Goal: Task Accomplishment & Management: Manage account settings

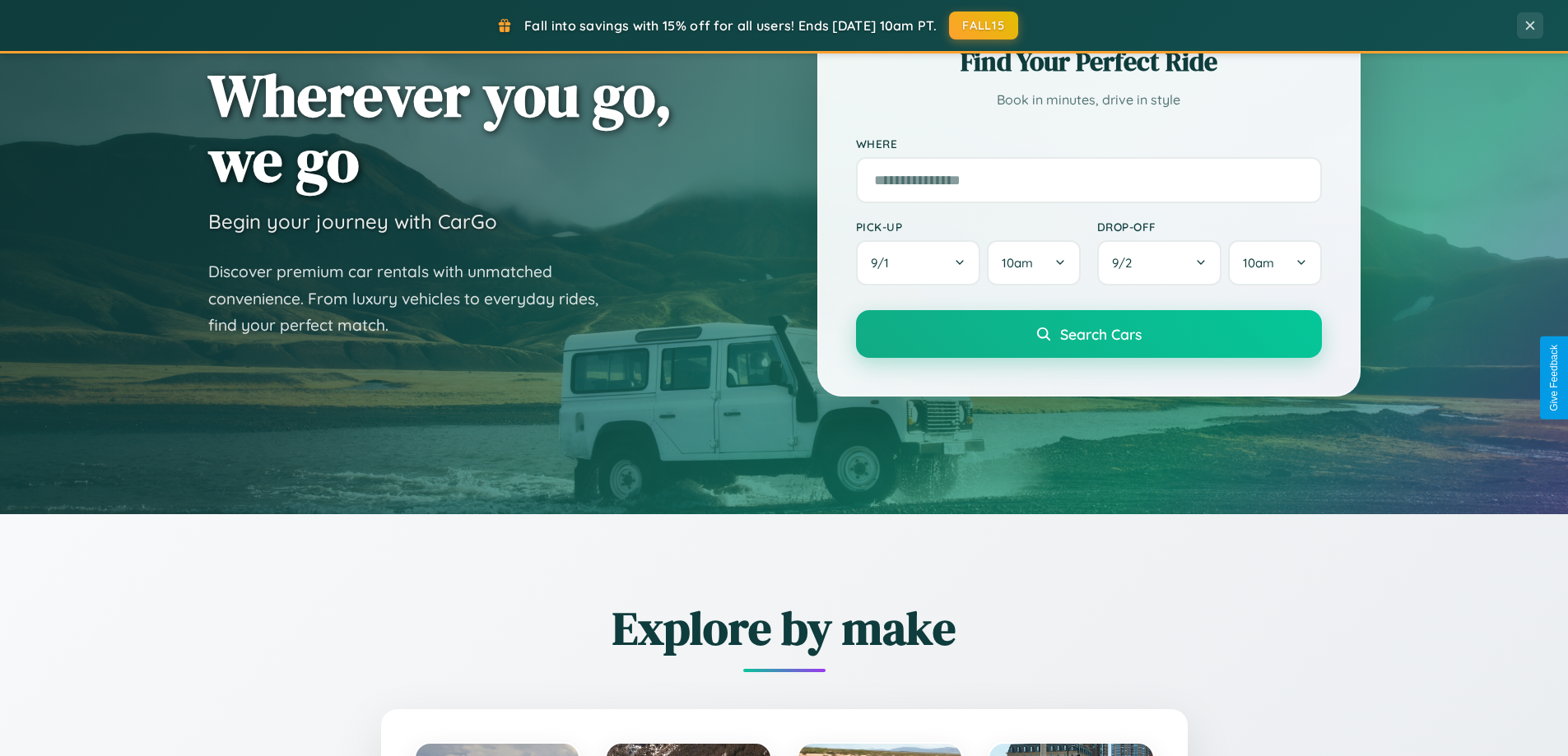
scroll to position [1133, 0]
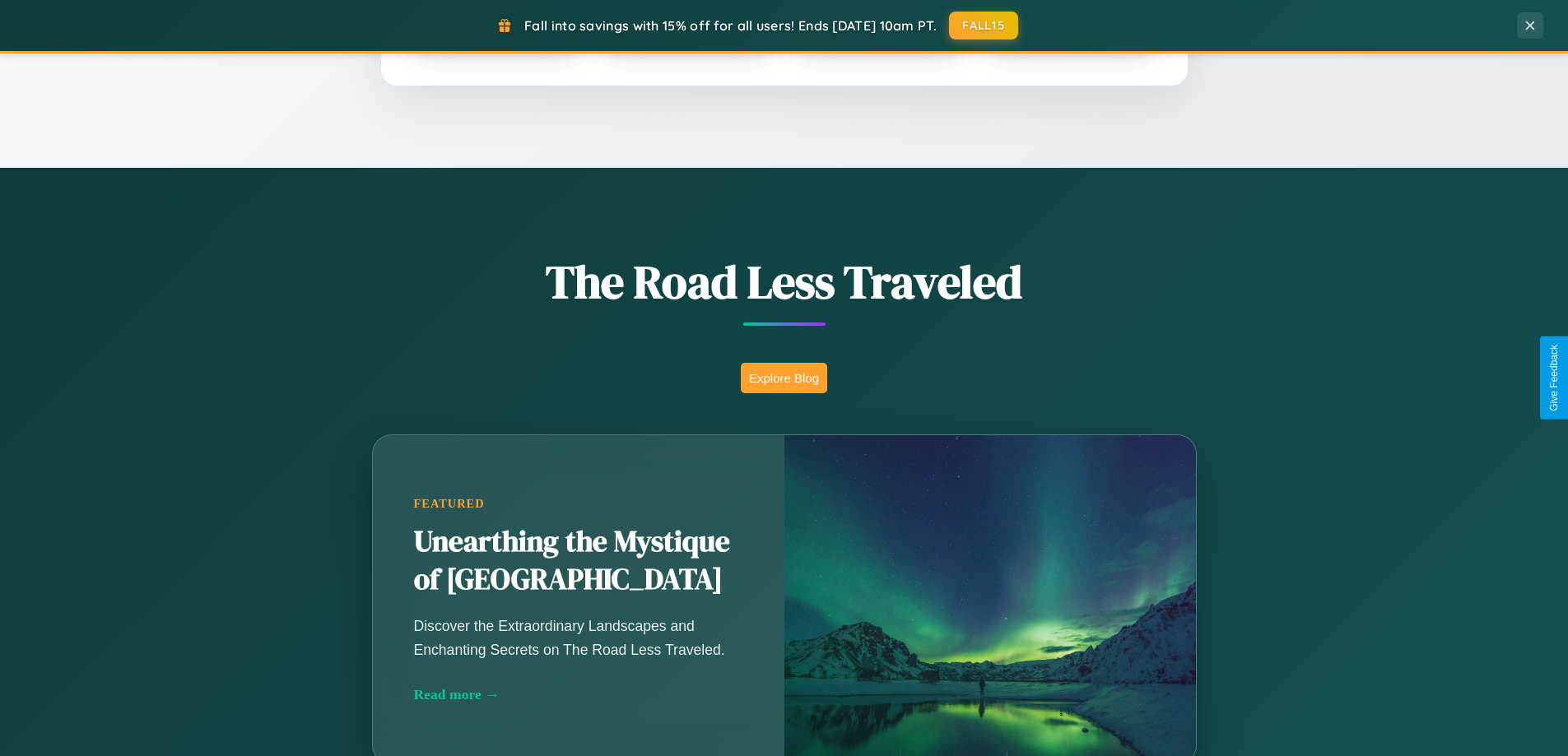
click at [784, 378] on button "Explore Blog" at bounding box center [784, 378] width 86 height 31
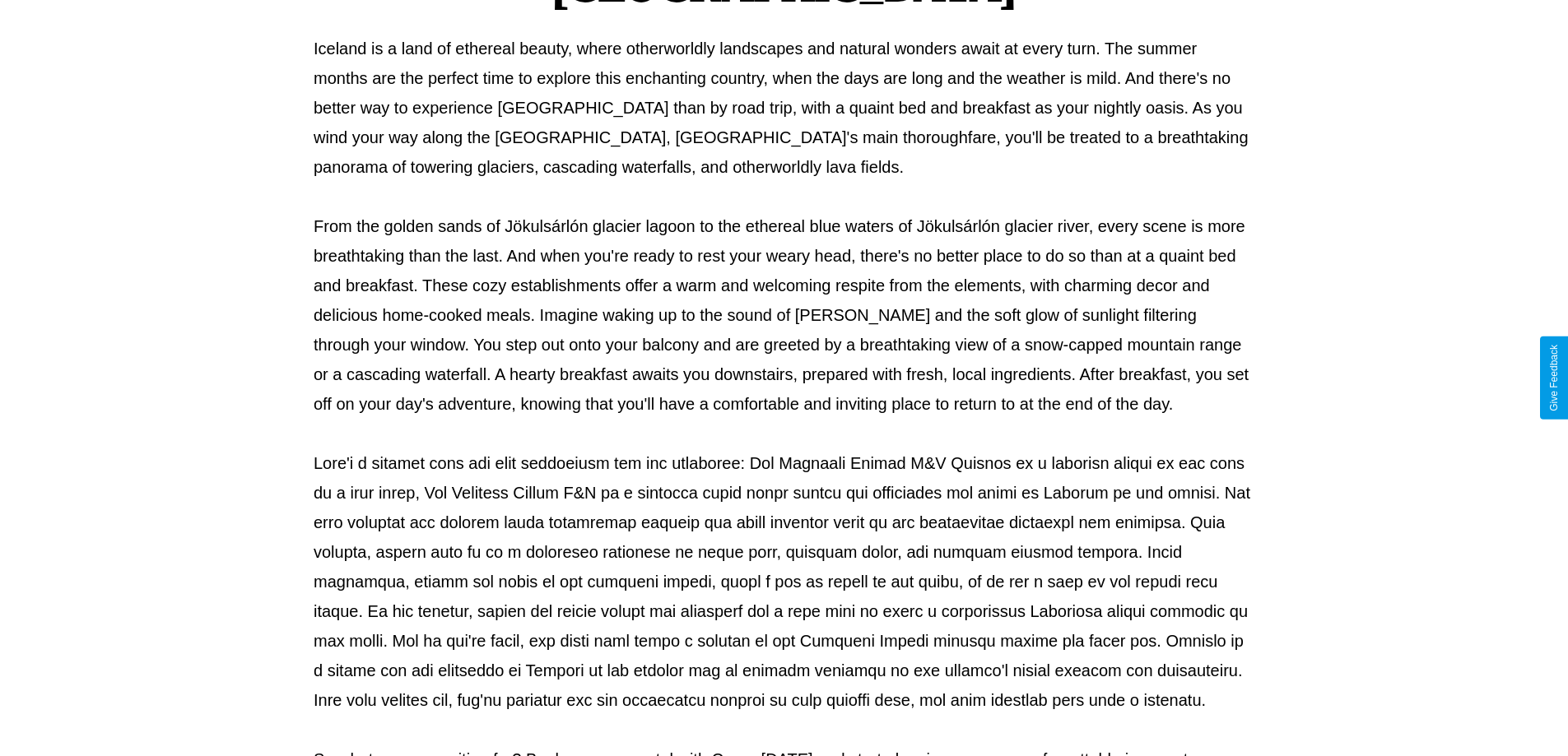
scroll to position [532, 0]
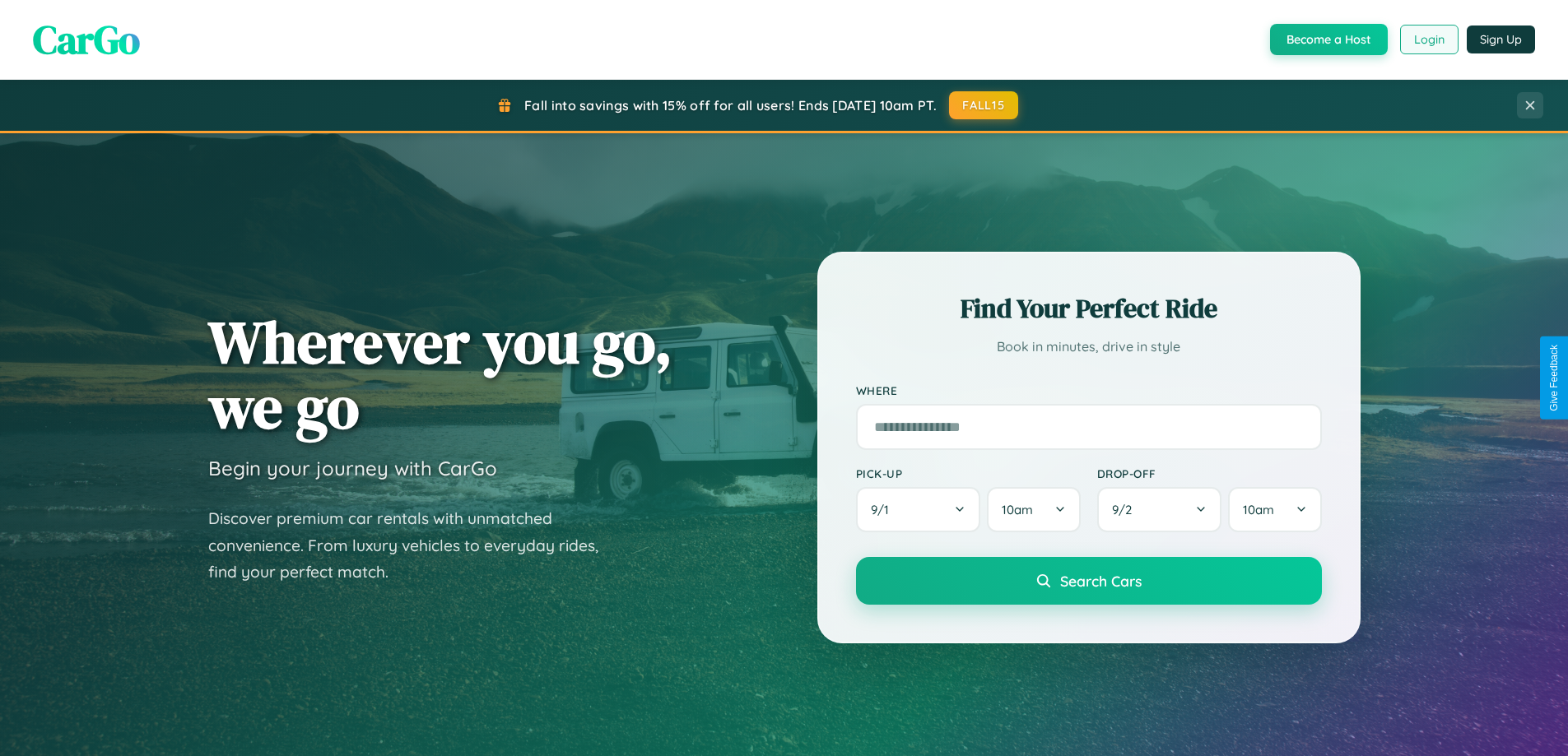
click at [1428, 40] on button "Login" at bounding box center [1429, 40] width 59 height 30
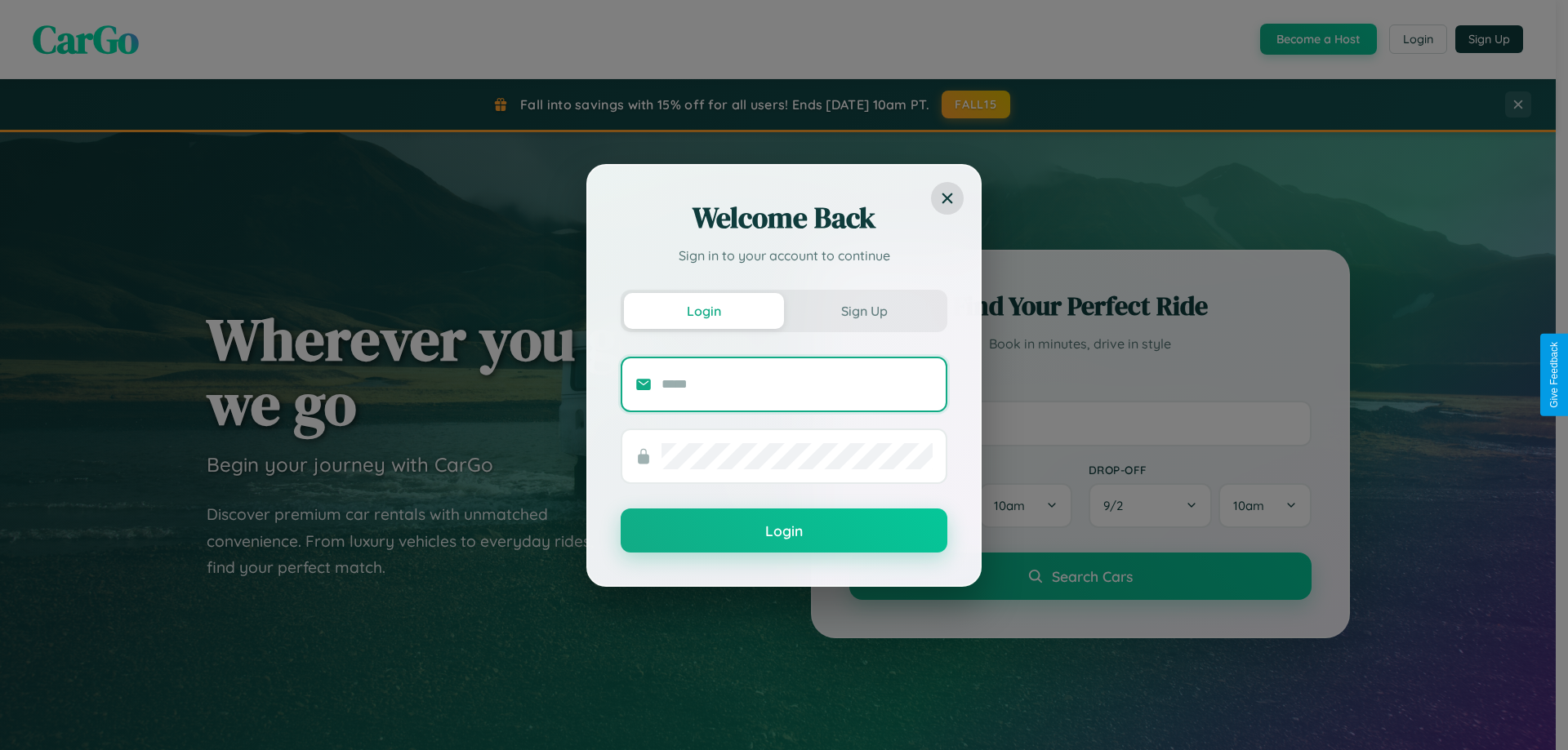
click at [797, 383] on input "text" at bounding box center [797, 384] width 271 height 27
type input "**********"
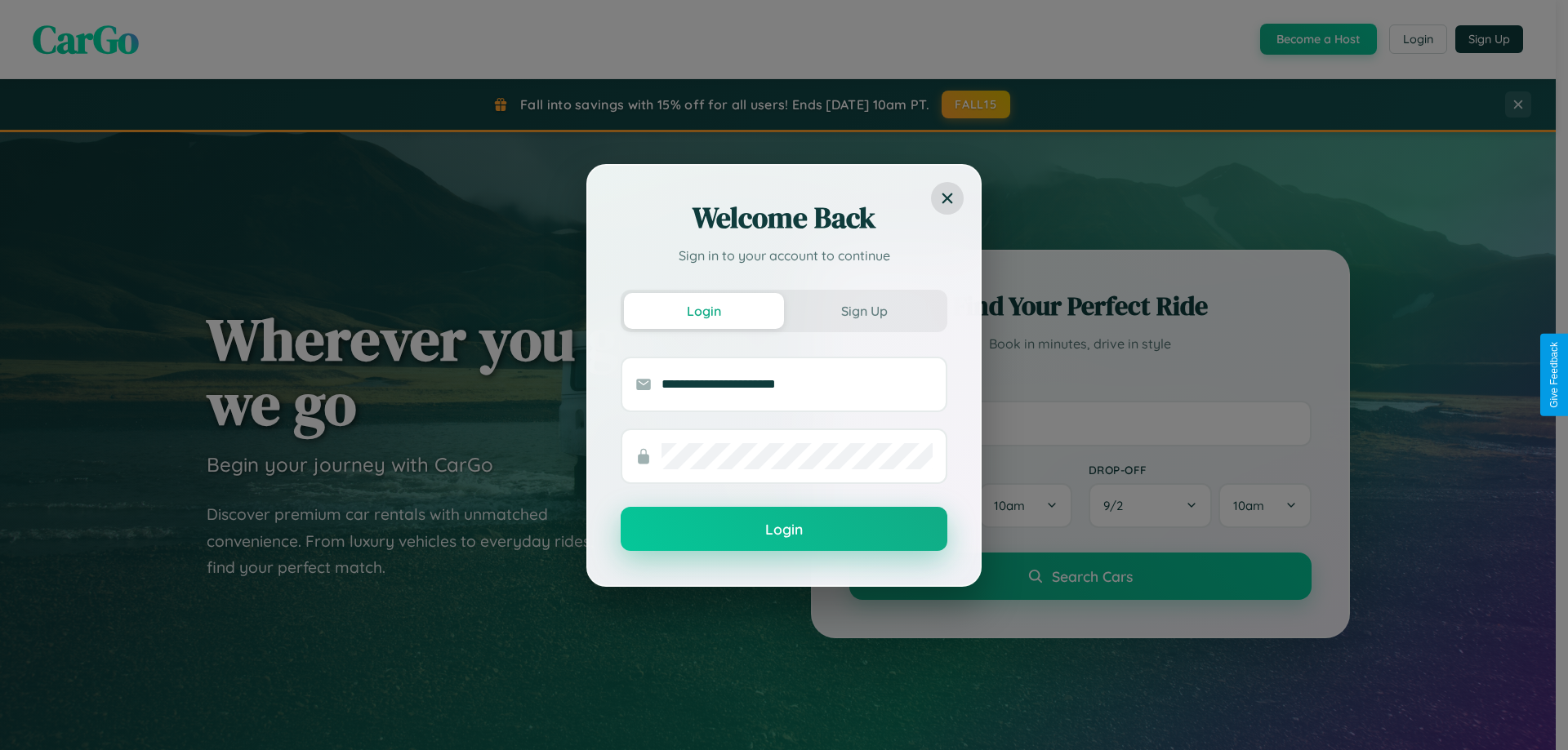
click at [784, 530] on button "Login" at bounding box center [784, 528] width 326 height 44
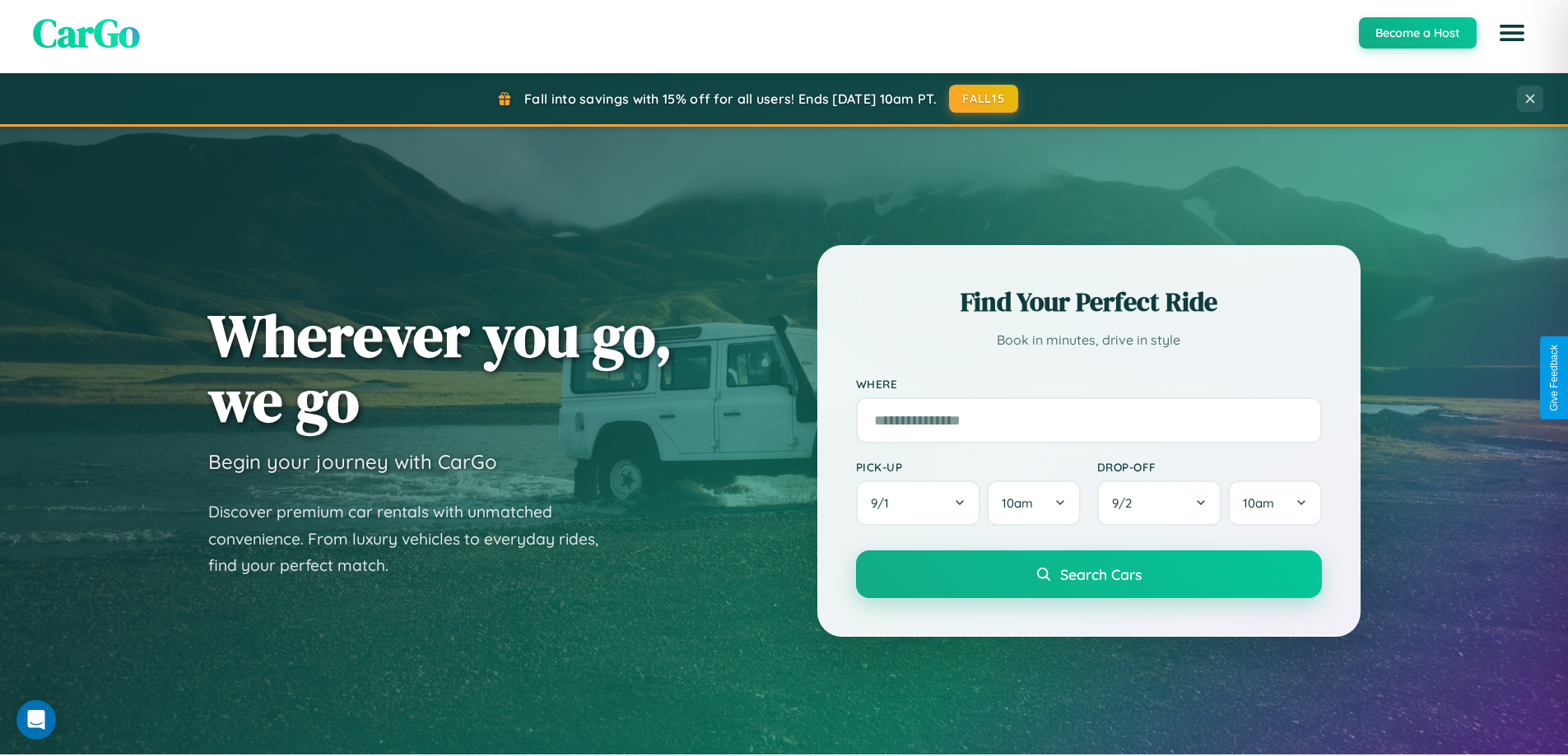
scroll to position [709, 0]
